Goal: Task Accomplishment & Management: Manage account settings

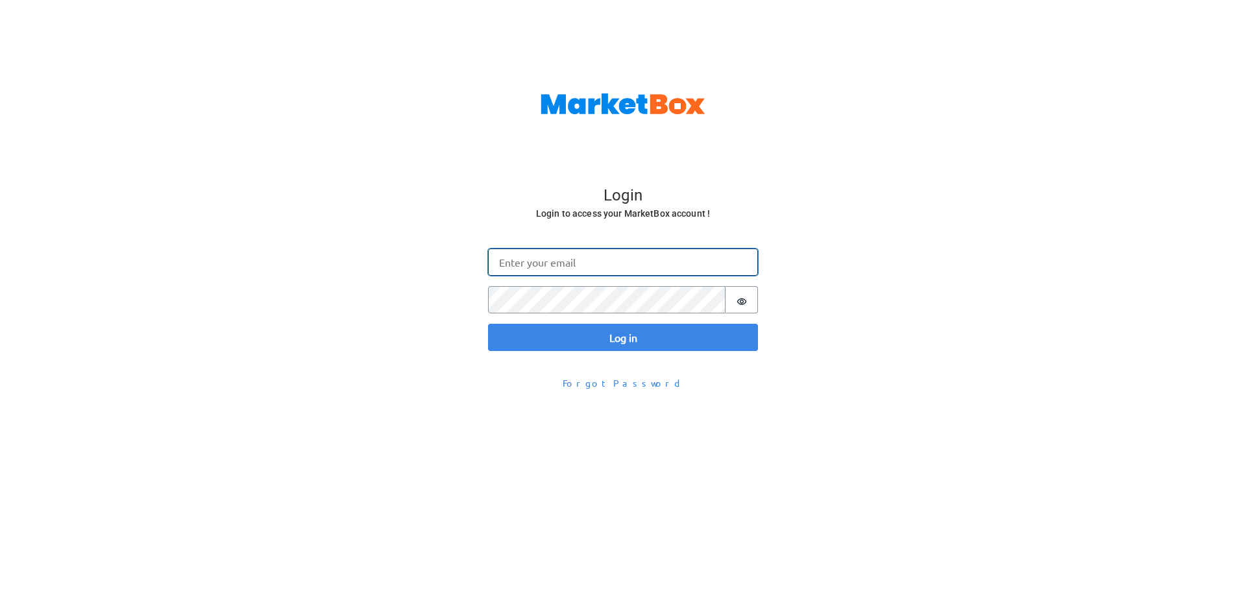
click at [514, 266] on input "Email" at bounding box center [623, 262] width 270 height 27
type input "boris@gomarketbox.com"
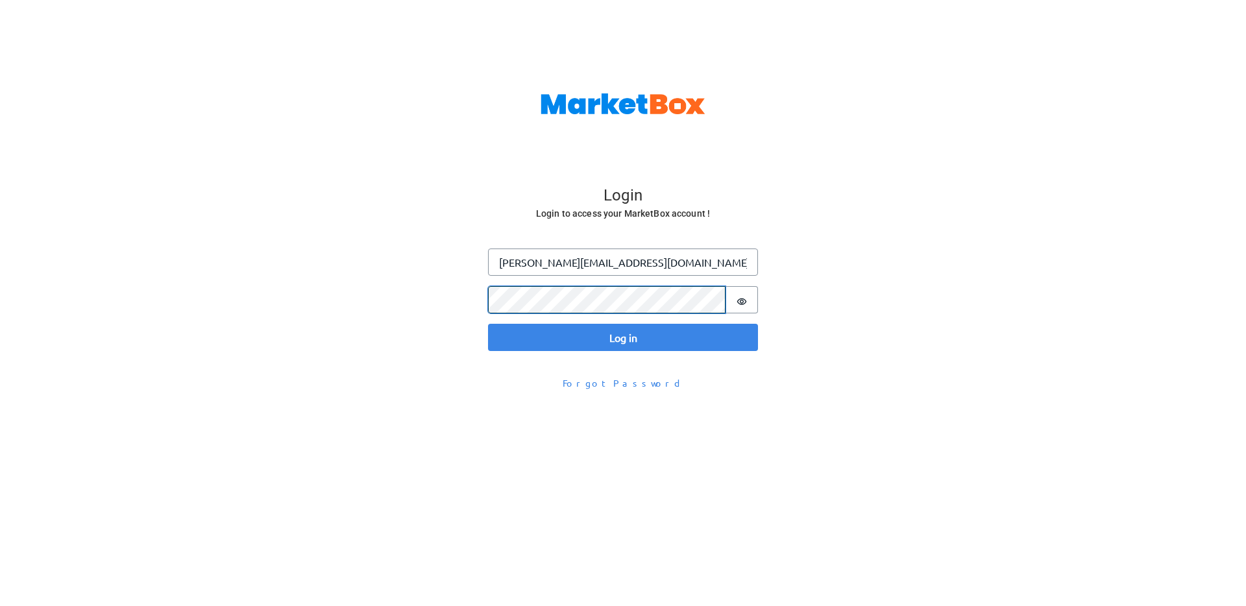
click at [488, 324] on button "Log in" at bounding box center [623, 337] width 270 height 27
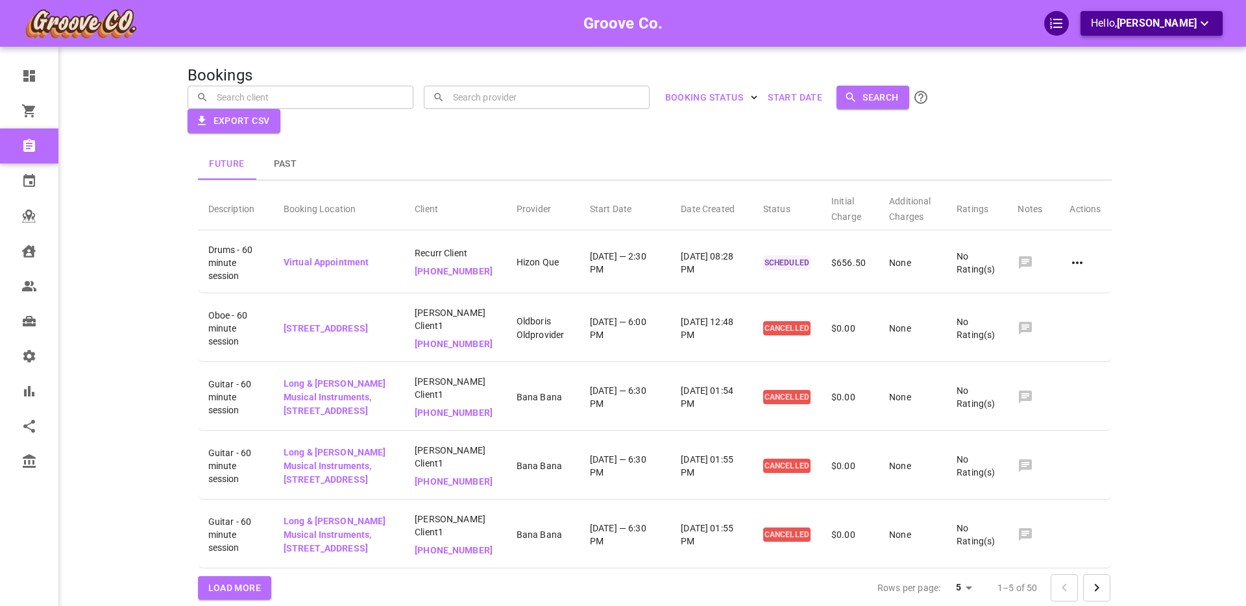
drag, startPoint x: 1136, startPoint y: 23, endPoint x: 1126, endPoint y: 28, distance: 11.0
click at [1136, 23] on div "Groove Co. Hello, Boris Sandford Dashboard Orders Bookings Calendar Map Clients…" at bounding box center [654, 330] width 1136 height 622
click at [1135, 23] on span "Boris Sandford" at bounding box center [1157, 23] width 80 height 12
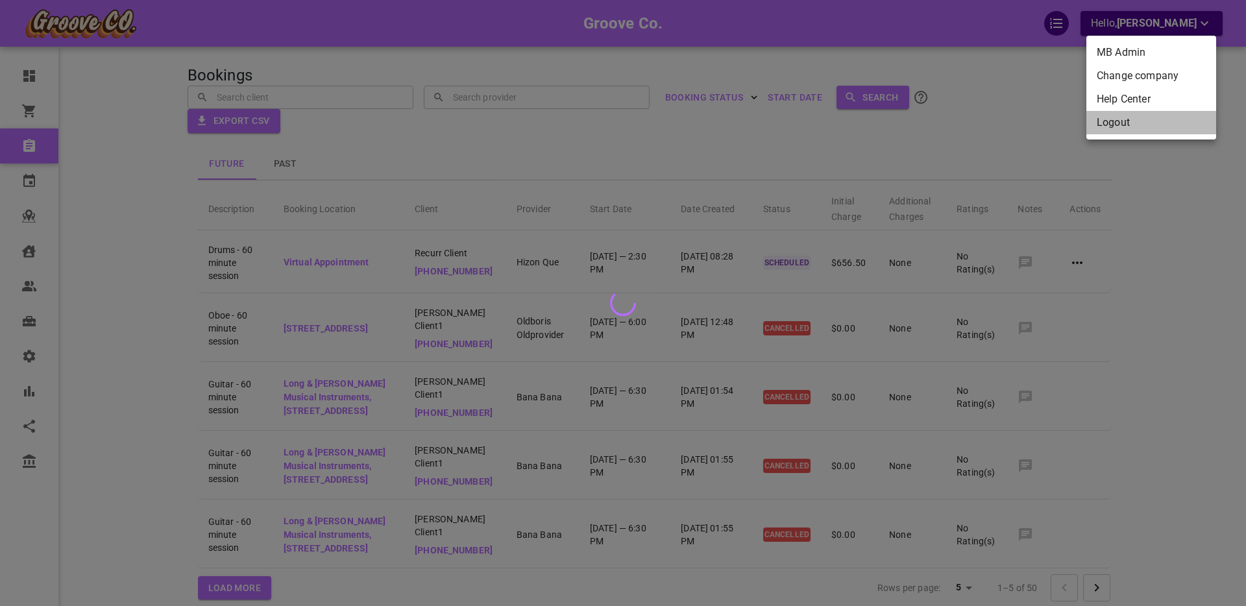
click at [1119, 125] on li "Logout" at bounding box center [1151, 122] width 130 height 23
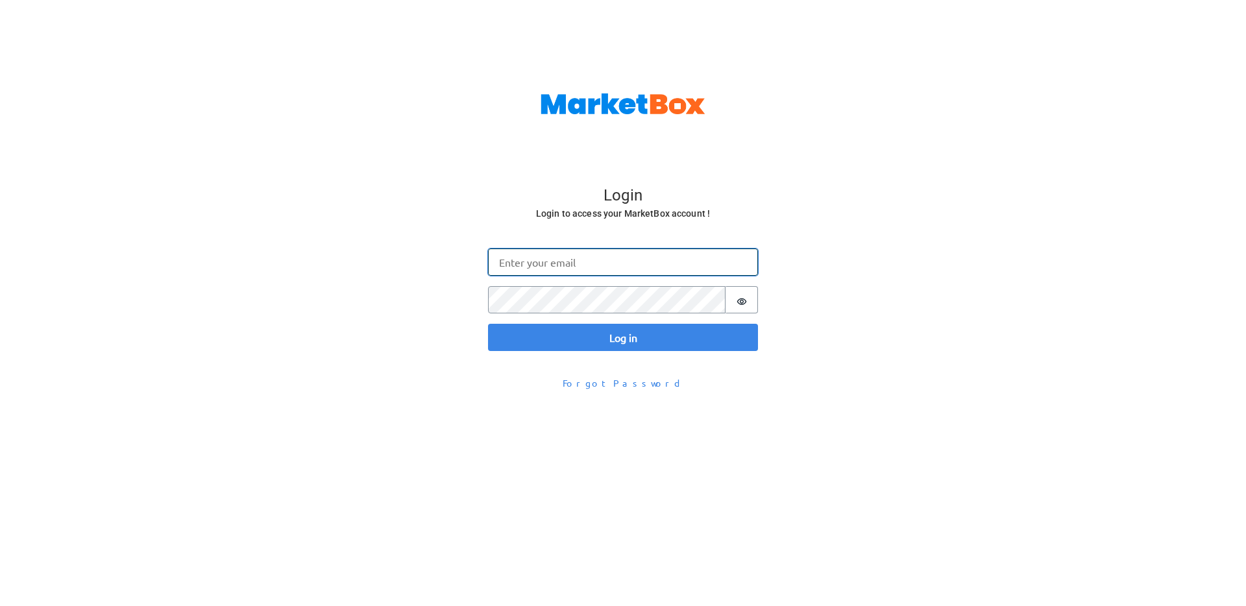
click at [528, 262] on input "Email" at bounding box center [623, 262] width 270 height 27
type input "[PERSON_NAME][EMAIL_ADDRESS][DOMAIN_NAME]"
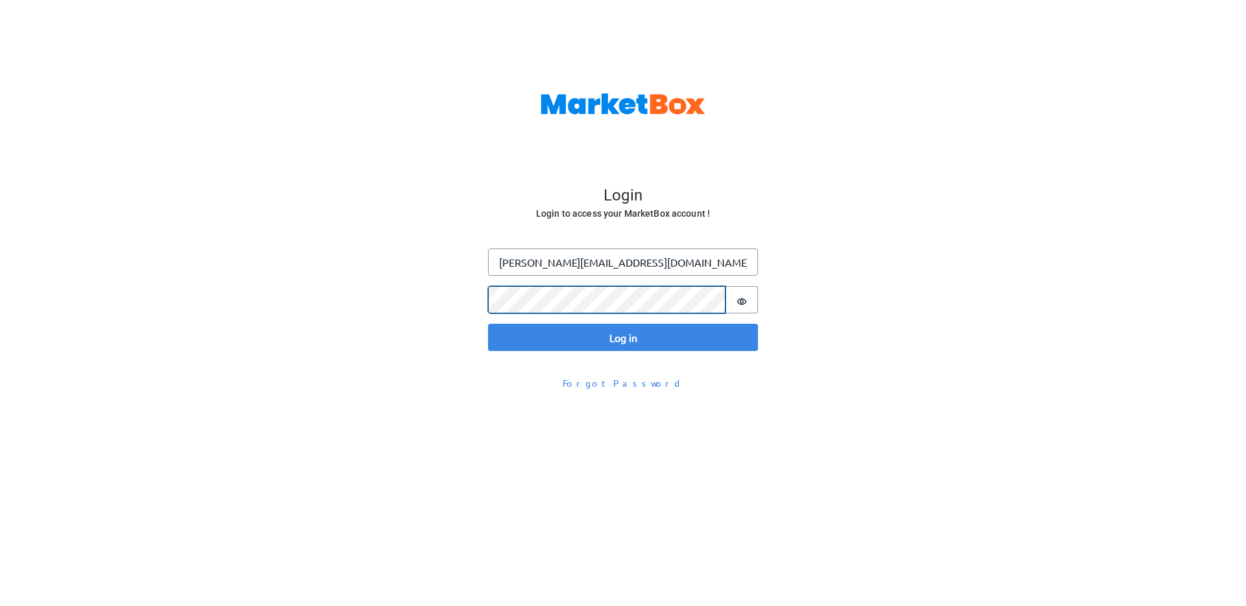
click at [488, 324] on button "Log in" at bounding box center [623, 337] width 270 height 27
